Goal: Task Accomplishment & Management: Manage account settings

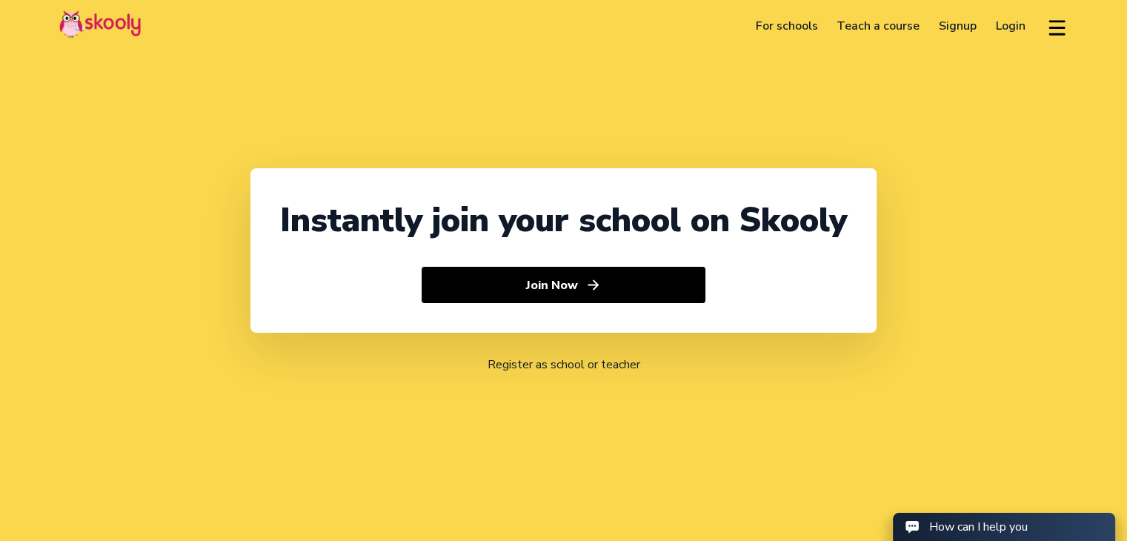
select select "971"
select select "[GEOGRAPHIC_DATA]"
select select "[GEOGRAPHIC_DATA]/[GEOGRAPHIC_DATA]"
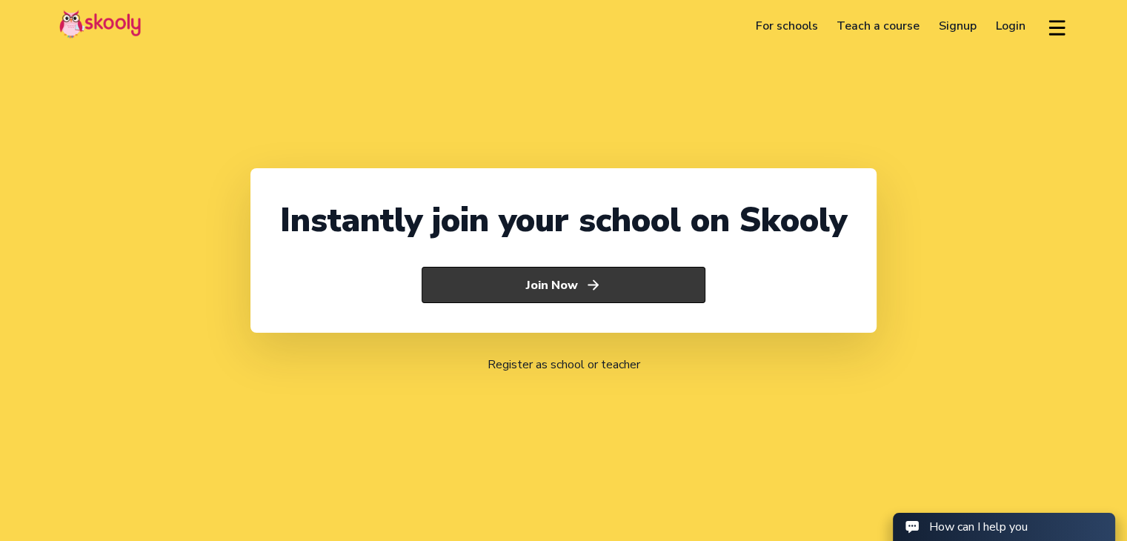
click at [549, 285] on button "Join Now" at bounding box center [564, 285] width 284 height 37
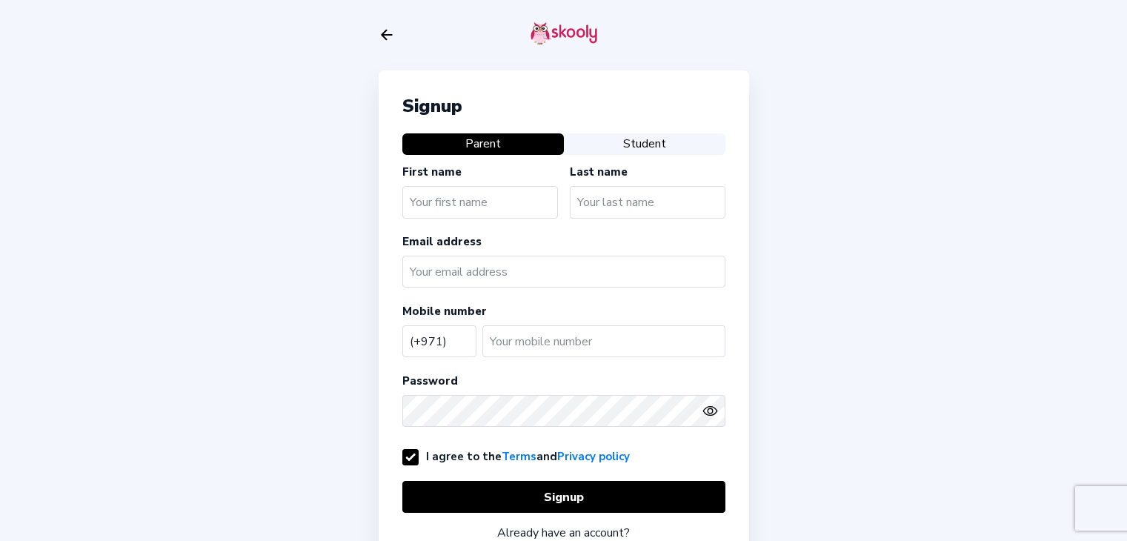
select select "AE"
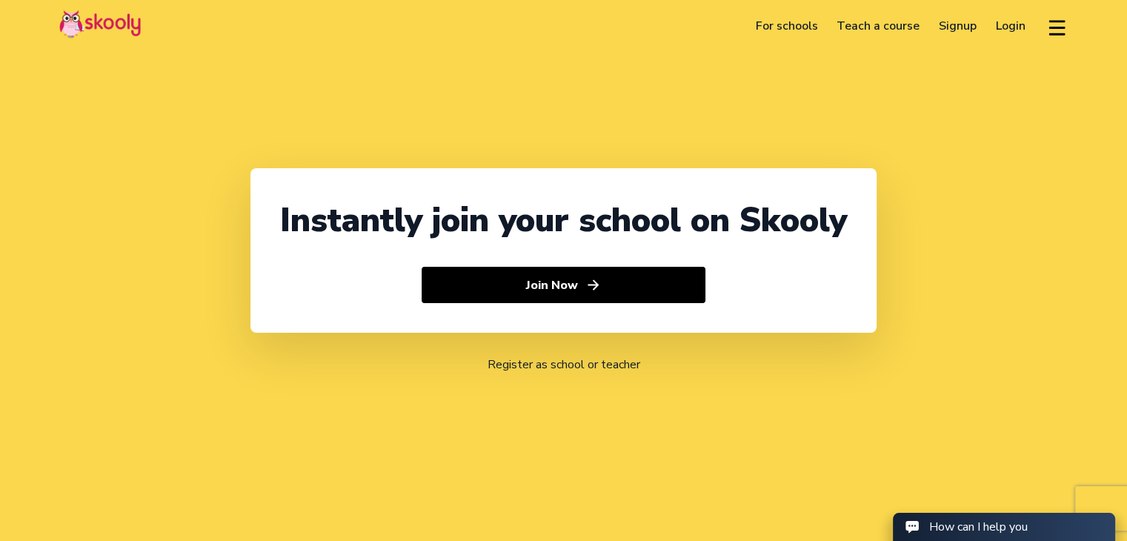
select select "971"
select select "[GEOGRAPHIC_DATA]"
select select "[GEOGRAPHIC_DATA]/[GEOGRAPHIC_DATA]"
click at [1002, 26] on link "Login" at bounding box center [1010, 26] width 49 height 24
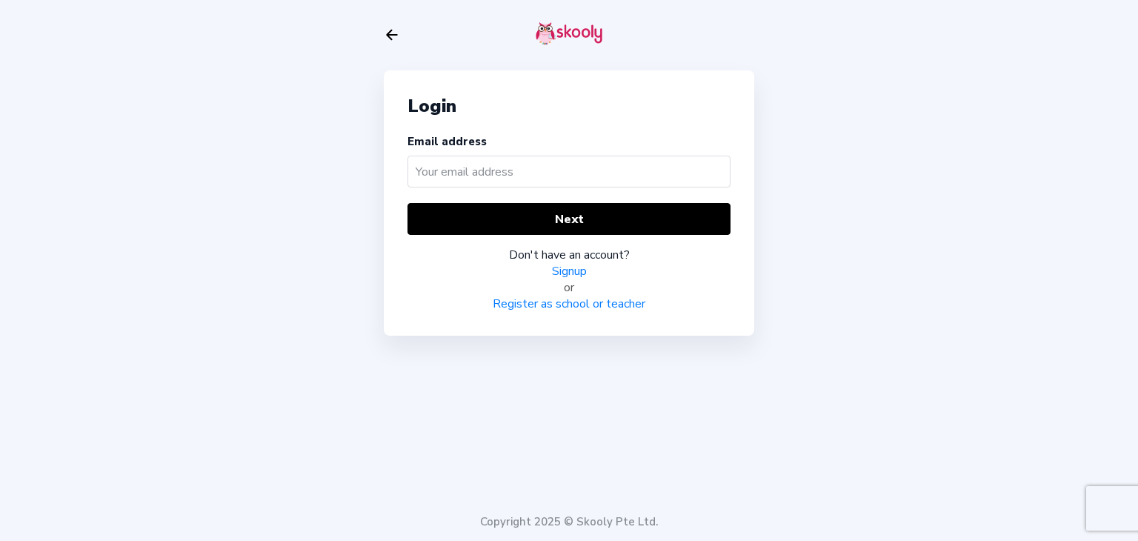
click at [522, 168] on input "text" at bounding box center [568, 172] width 323 height 32
click at [448, 172] on input "text" at bounding box center [568, 172] width 323 height 32
paste input "saveena@ebhacademy.com"
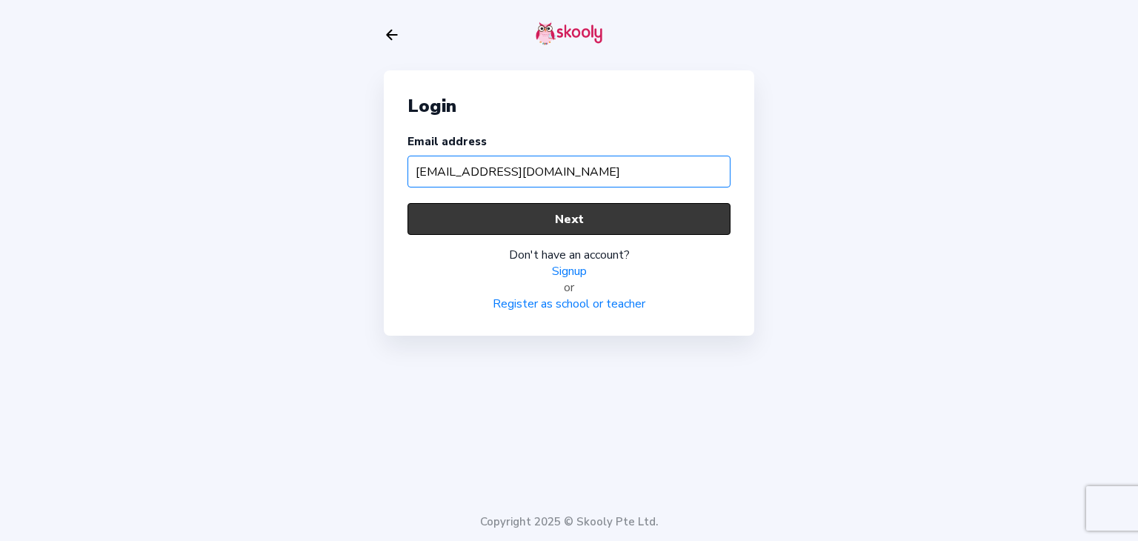
type input "saveena@ebhacademy.com"
click at [544, 220] on button "Next" at bounding box center [568, 219] width 323 height 32
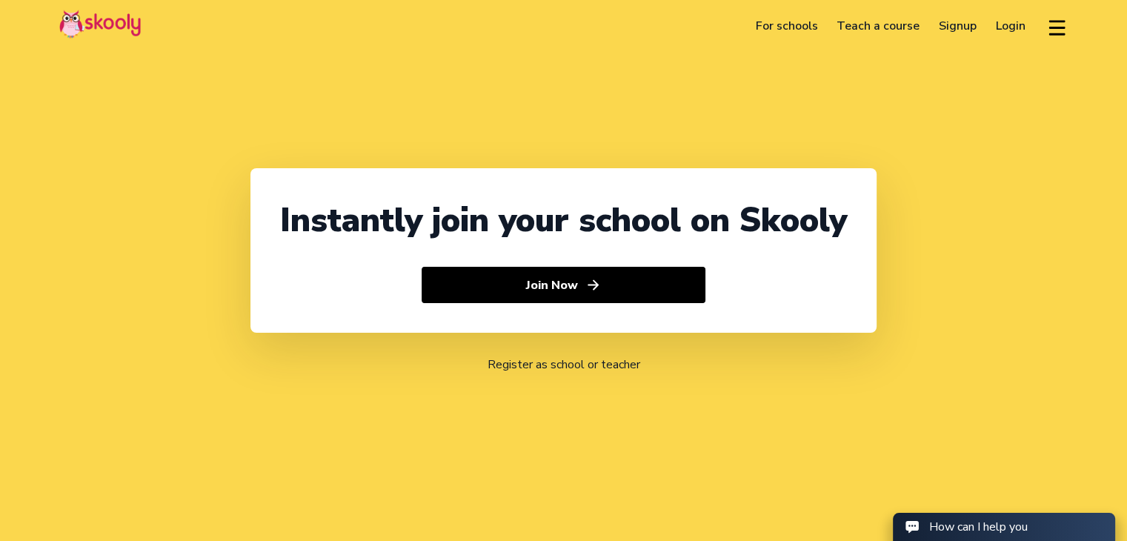
select select "971"
select select "[GEOGRAPHIC_DATA]"
select select "[GEOGRAPHIC_DATA]/[GEOGRAPHIC_DATA]"
click at [1016, 29] on link "Login" at bounding box center [1010, 26] width 49 height 24
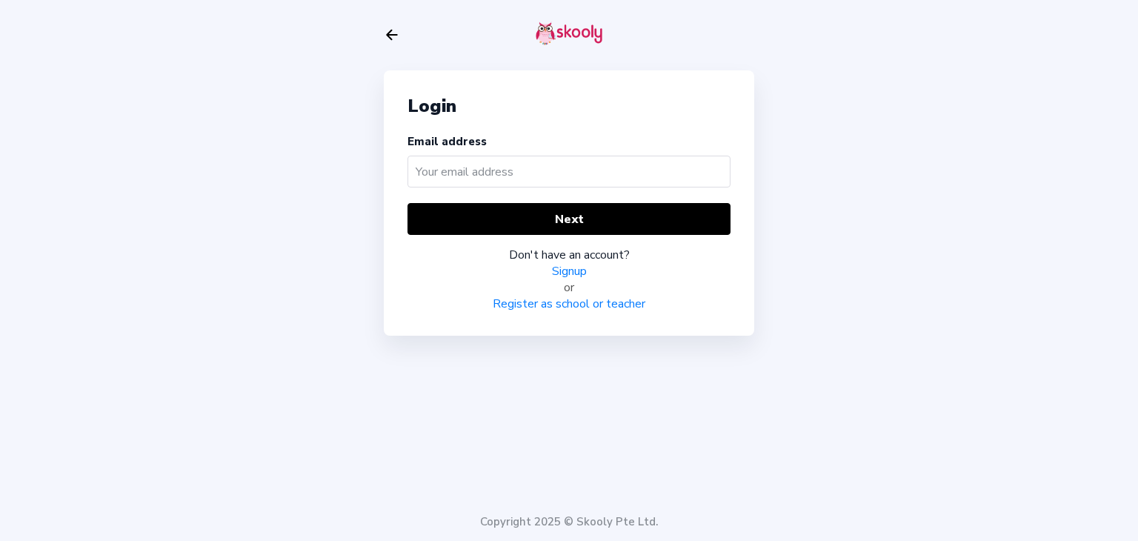
click at [467, 170] on input "text" at bounding box center [568, 172] width 323 height 32
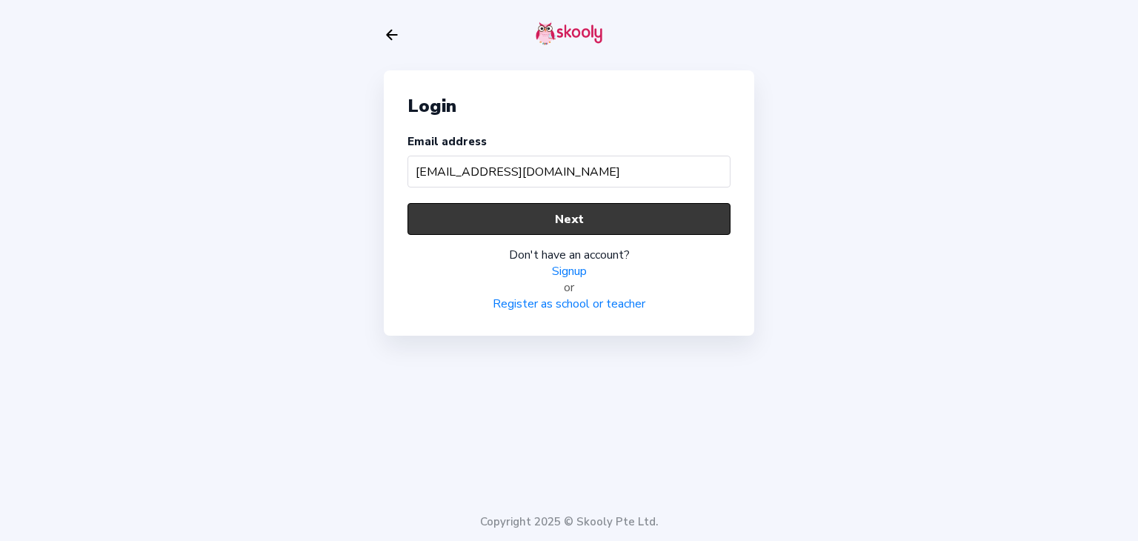
type input "saveena@ebhacademy.com"
click at [530, 211] on button "Next" at bounding box center [568, 219] width 323 height 32
